Goal: Navigation & Orientation: Understand site structure

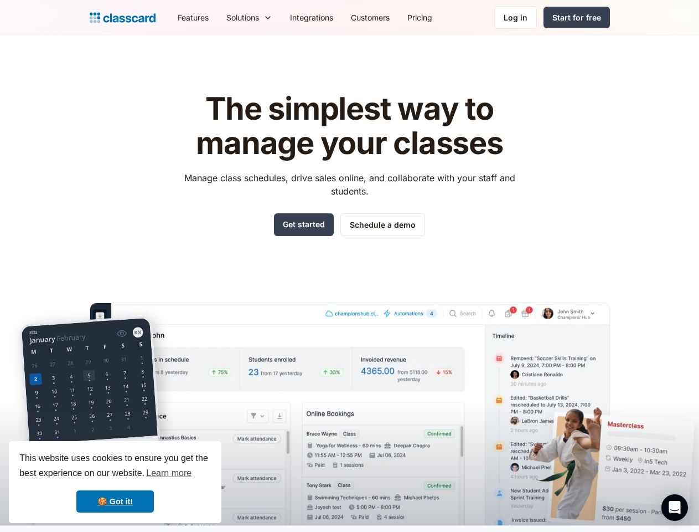
click at [349, 266] on div "The simplest way to manage your classes Manage class schedules, drive sales onl…" at bounding box center [350, 299] width 520 height 451
click at [115, 482] on div "This website uses cookies to ensure you get the best experience on our website.…" at bounding box center [115, 482] width 213 height 82
click at [389, 17] on nav "Features Resources Blog The latest industry news, updates and info. Customer st…" at bounding box center [389, 17] width 441 height 25
click at [218, 17] on div "Solutions Sports academy Swim school Dance studio Gymnastics Music school Marti…" at bounding box center [250, 17] width 64 height 25
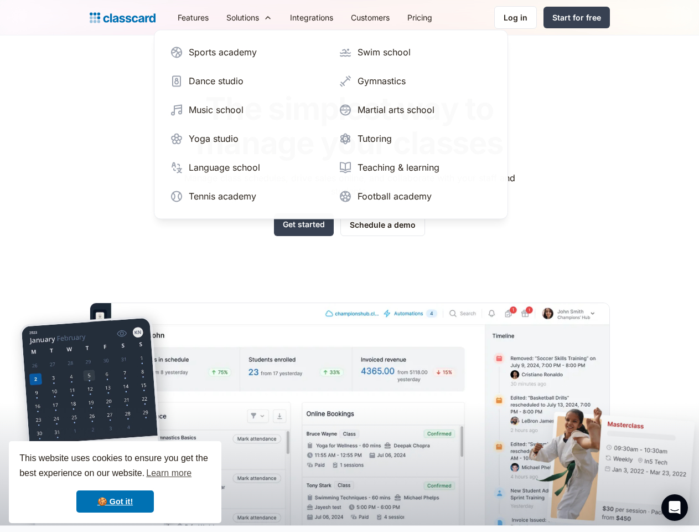
click at [675, 507] on icon "Open Intercom Messenger" at bounding box center [675, 507] width 12 height 13
